Goal: Find specific page/section: Find specific page/section

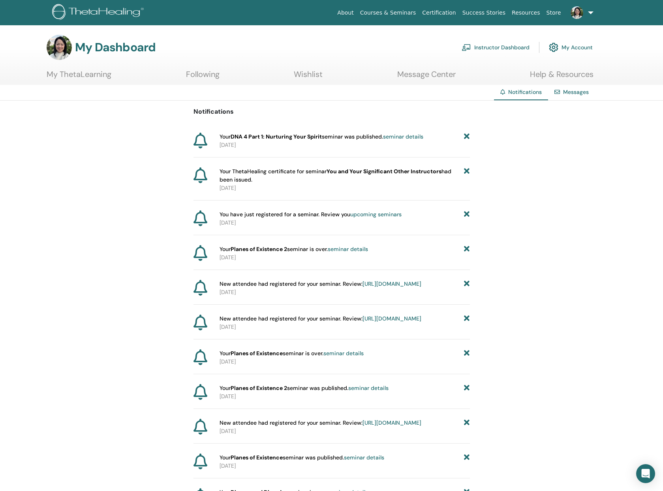
click at [509, 49] on link "Instructor Dashboard" at bounding box center [496, 47] width 68 height 17
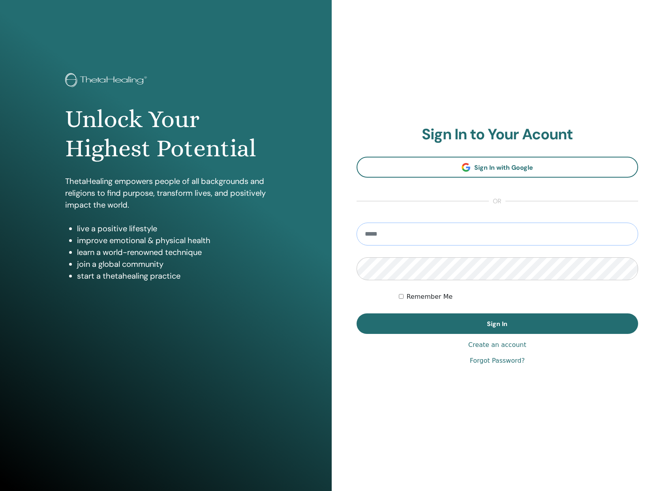
type input "**********"
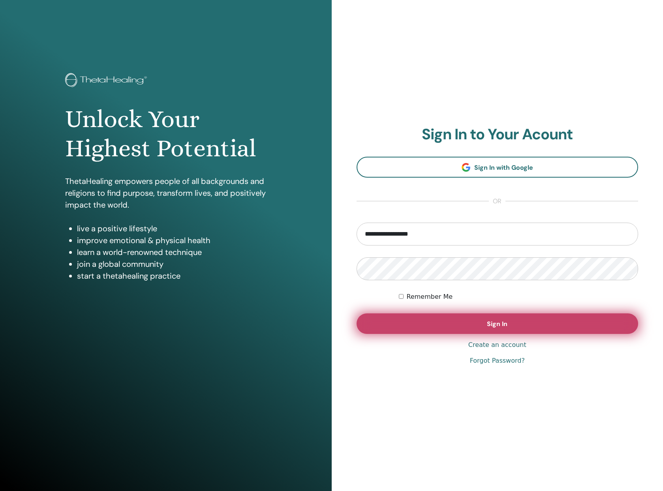
click at [463, 321] on button "Sign In" at bounding box center [498, 324] width 282 height 21
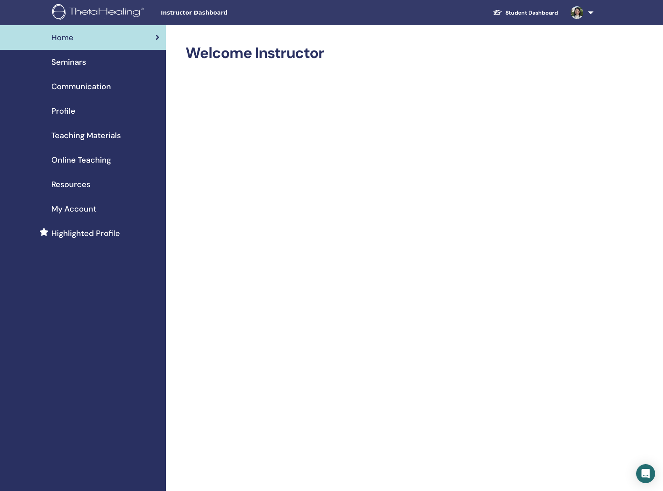
click at [92, 138] on span "Teaching Materials" at bounding box center [85, 136] width 69 height 12
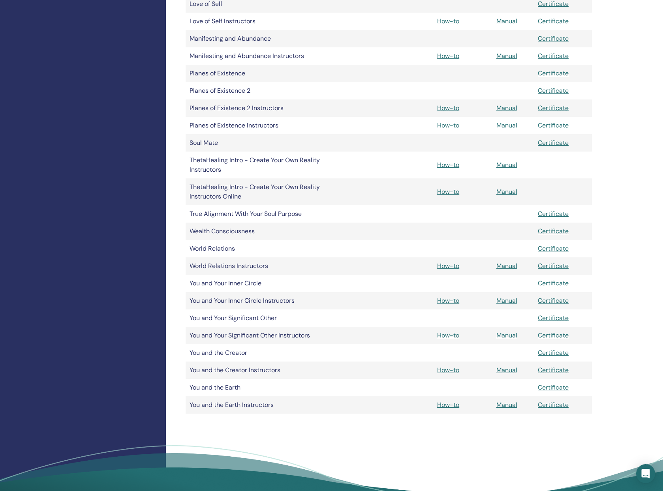
scroll to position [796, 0]
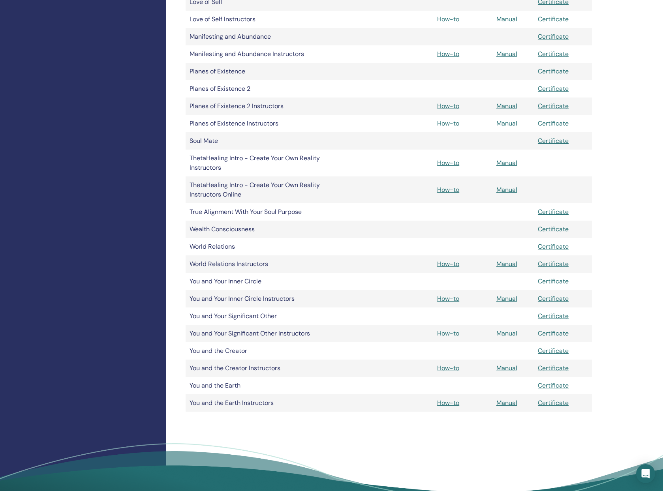
click at [509, 403] on link "Manual" at bounding box center [506, 403] width 21 height 8
